Goal: Navigation & Orientation: Find specific page/section

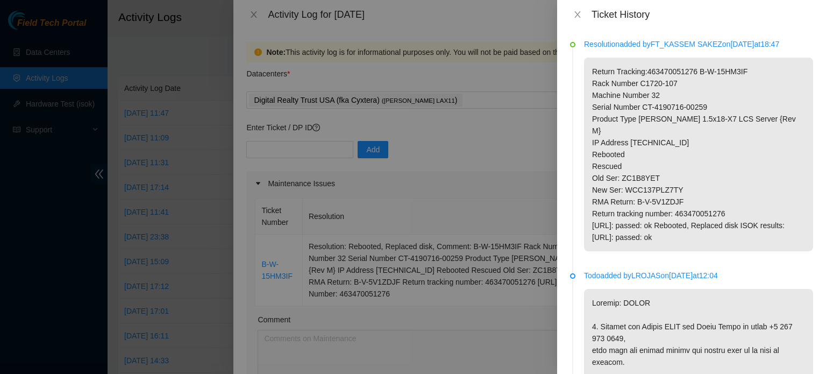
scroll to position [457, 0]
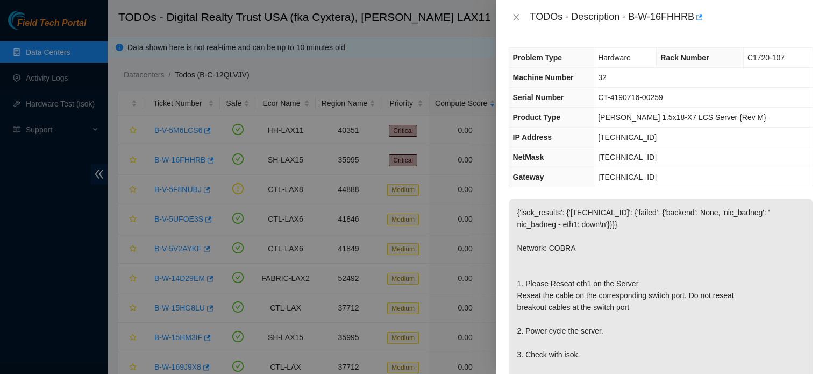
scroll to position [51, 0]
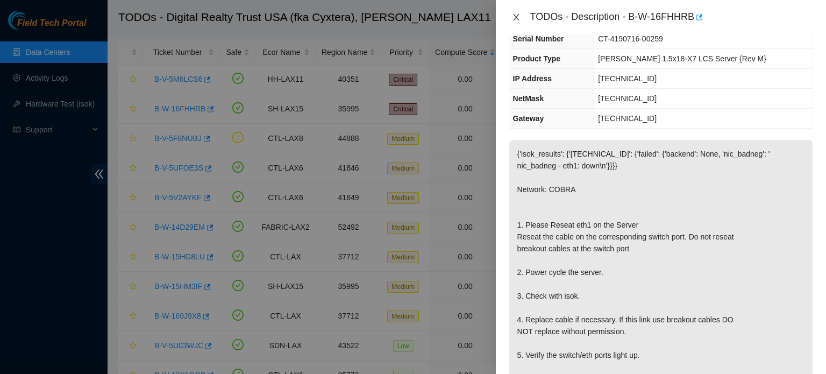
click at [514, 13] on icon "close" at bounding box center [516, 17] width 9 height 9
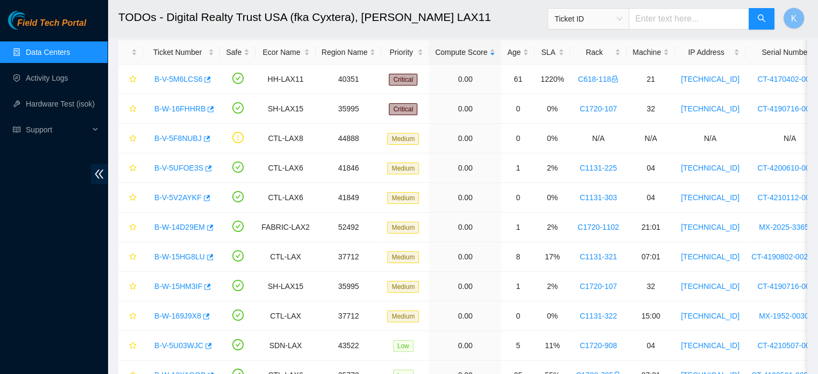
scroll to position [82, 0]
click at [56, 77] on link "Activity Logs" at bounding box center [47, 78] width 43 height 9
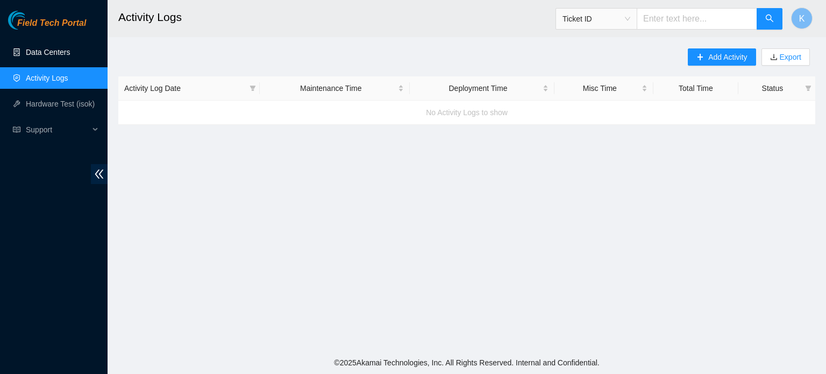
click at [51, 52] on link "Data Centers" at bounding box center [48, 52] width 44 height 9
